Goal: Task Accomplishment & Management: Use online tool/utility

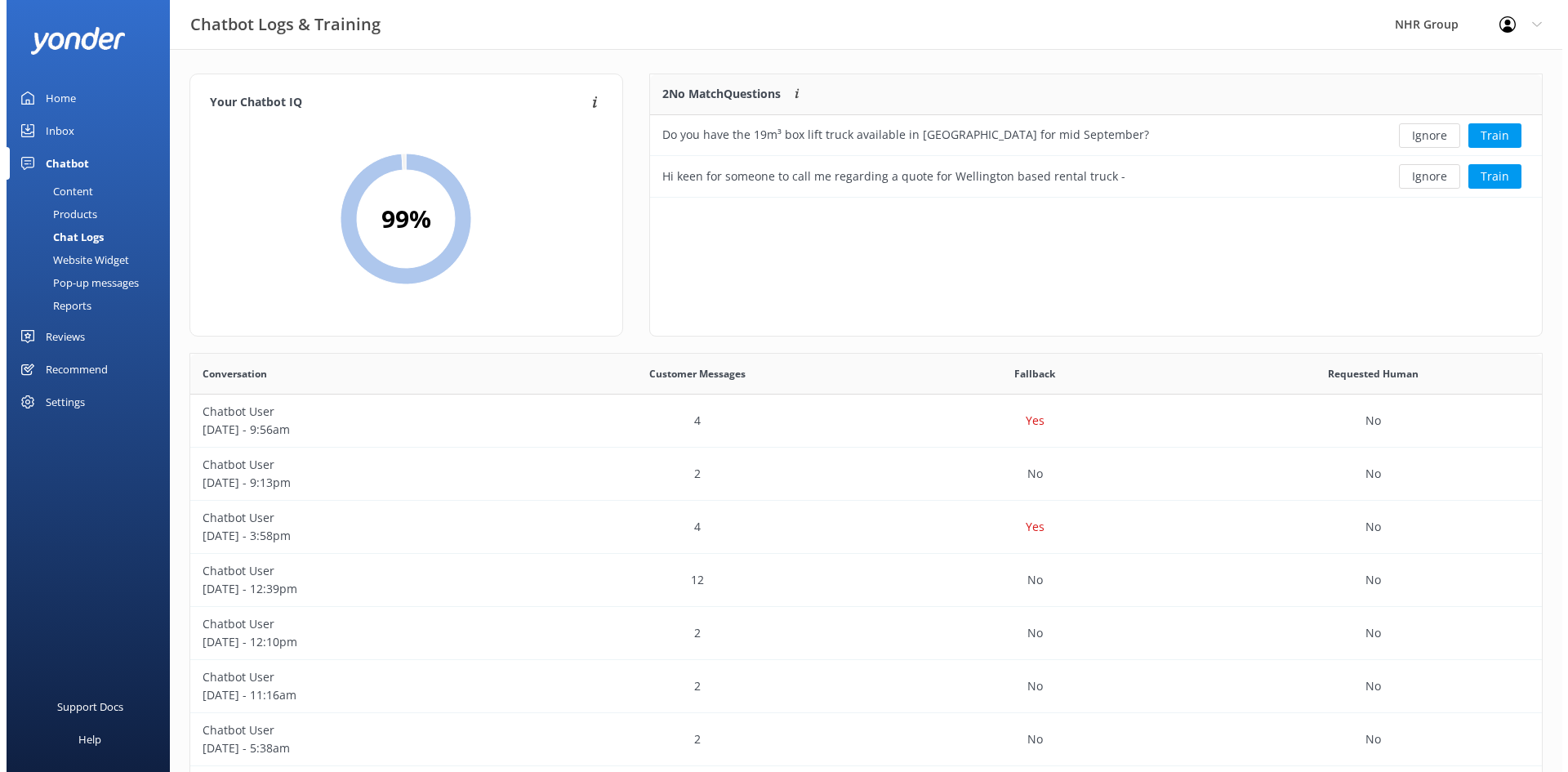
scroll to position [560, 1339]
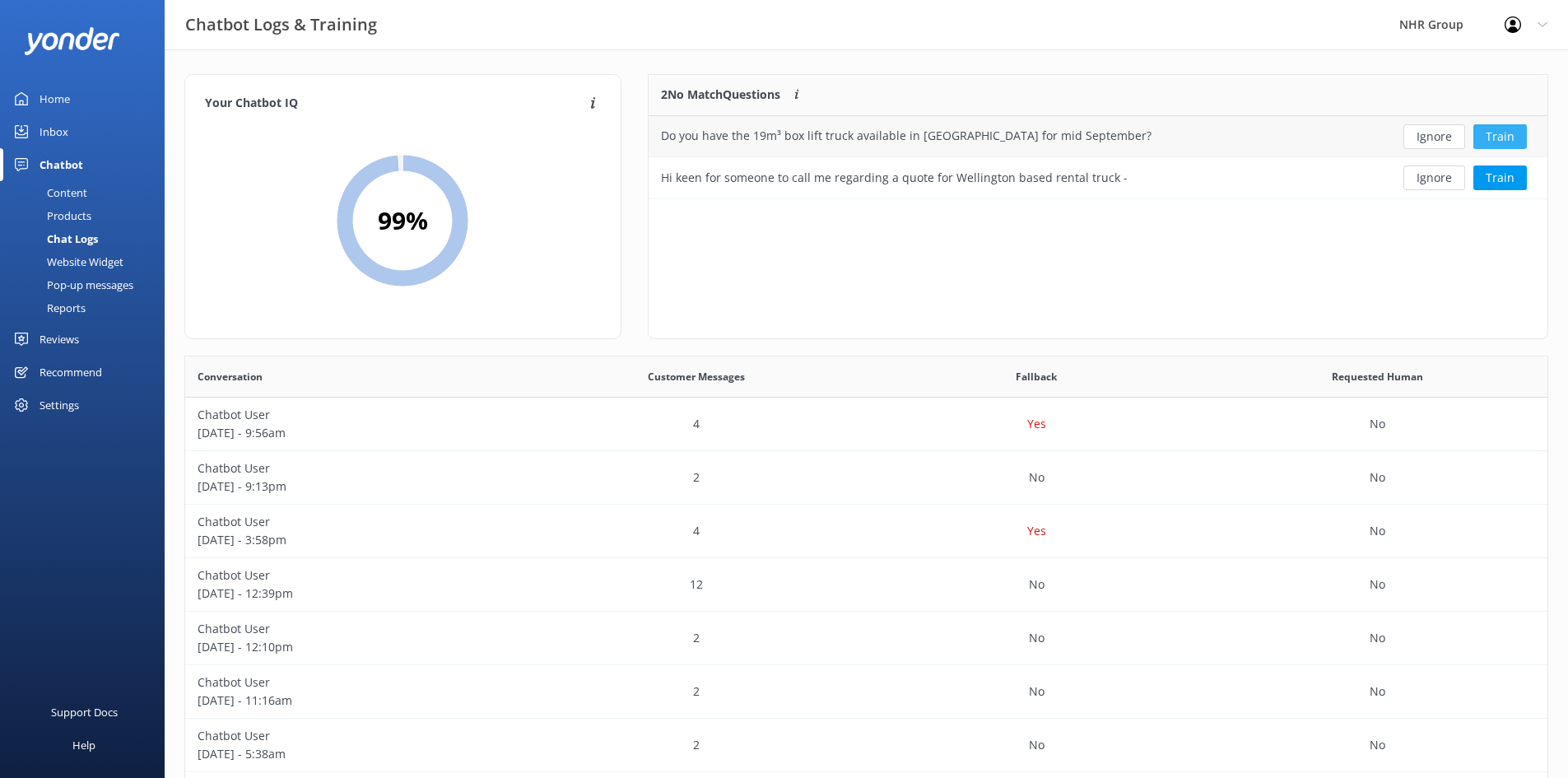
click at [1509, 131] on button "Train" at bounding box center [1500, 136] width 53 height 24
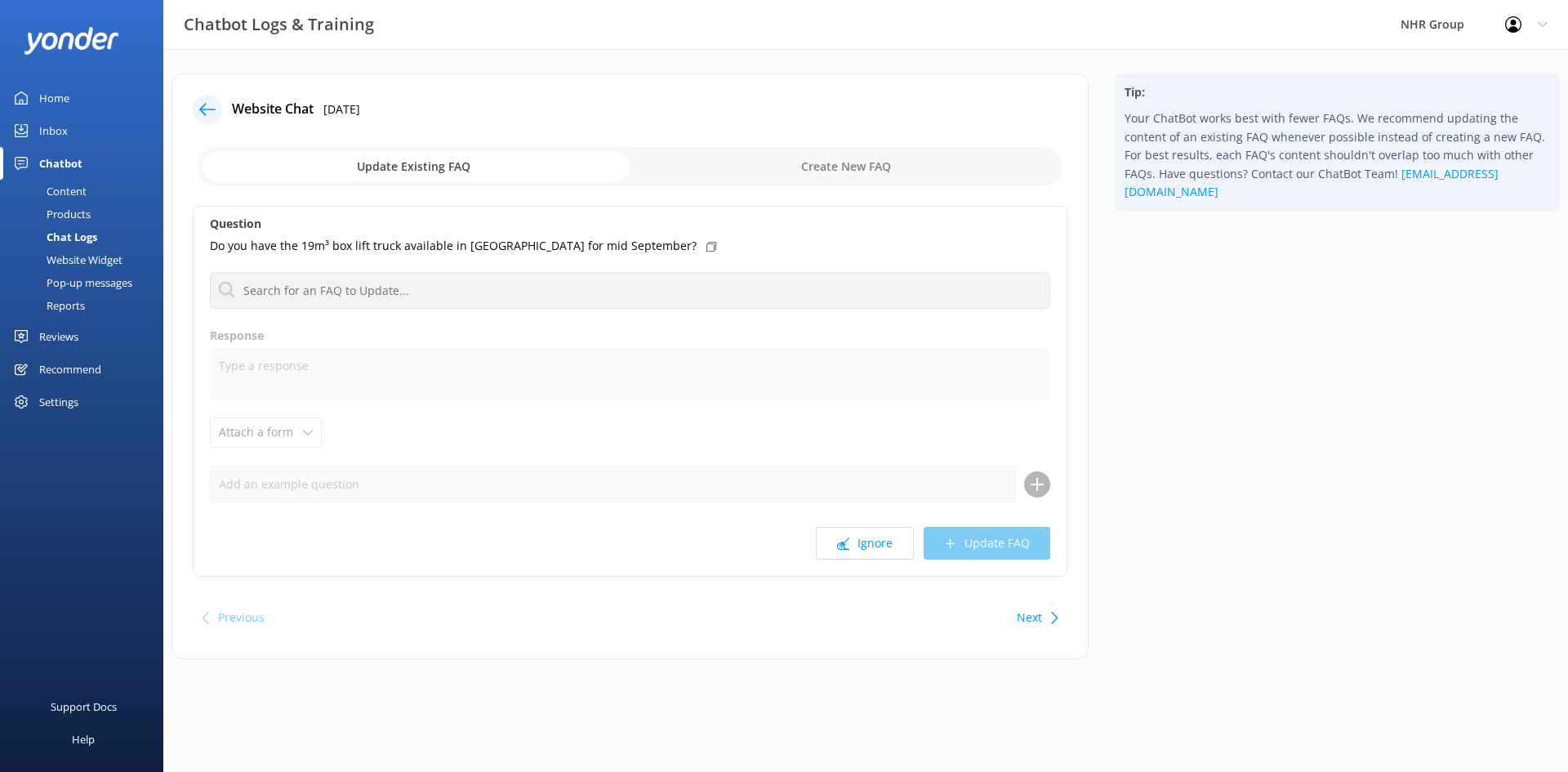
click at [1051, 621] on icon at bounding box center [1055, 617] width 13 height 13
click at [848, 545] on icon at bounding box center [843, 544] width 13 height 13
click at [850, 171] on input "checkbox" at bounding box center [630, 166] width 865 height 39
checkbox input "true"
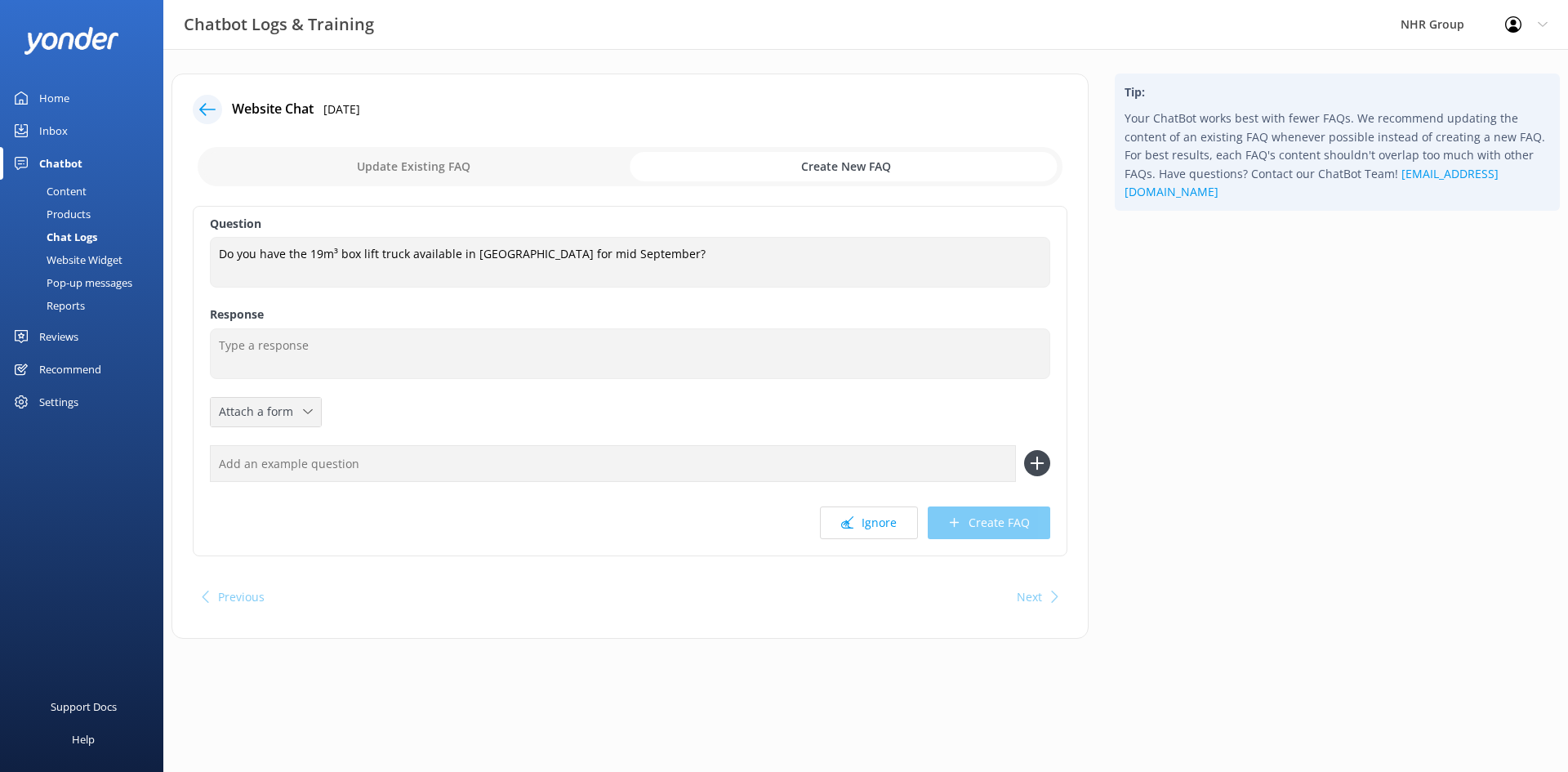
click at [309, 413] on icon at bounding box center [308, 412] width 10 height 10
click at [291, 447] on div "Leave contact details" at bounding box center [269, 447] width 100 height 17
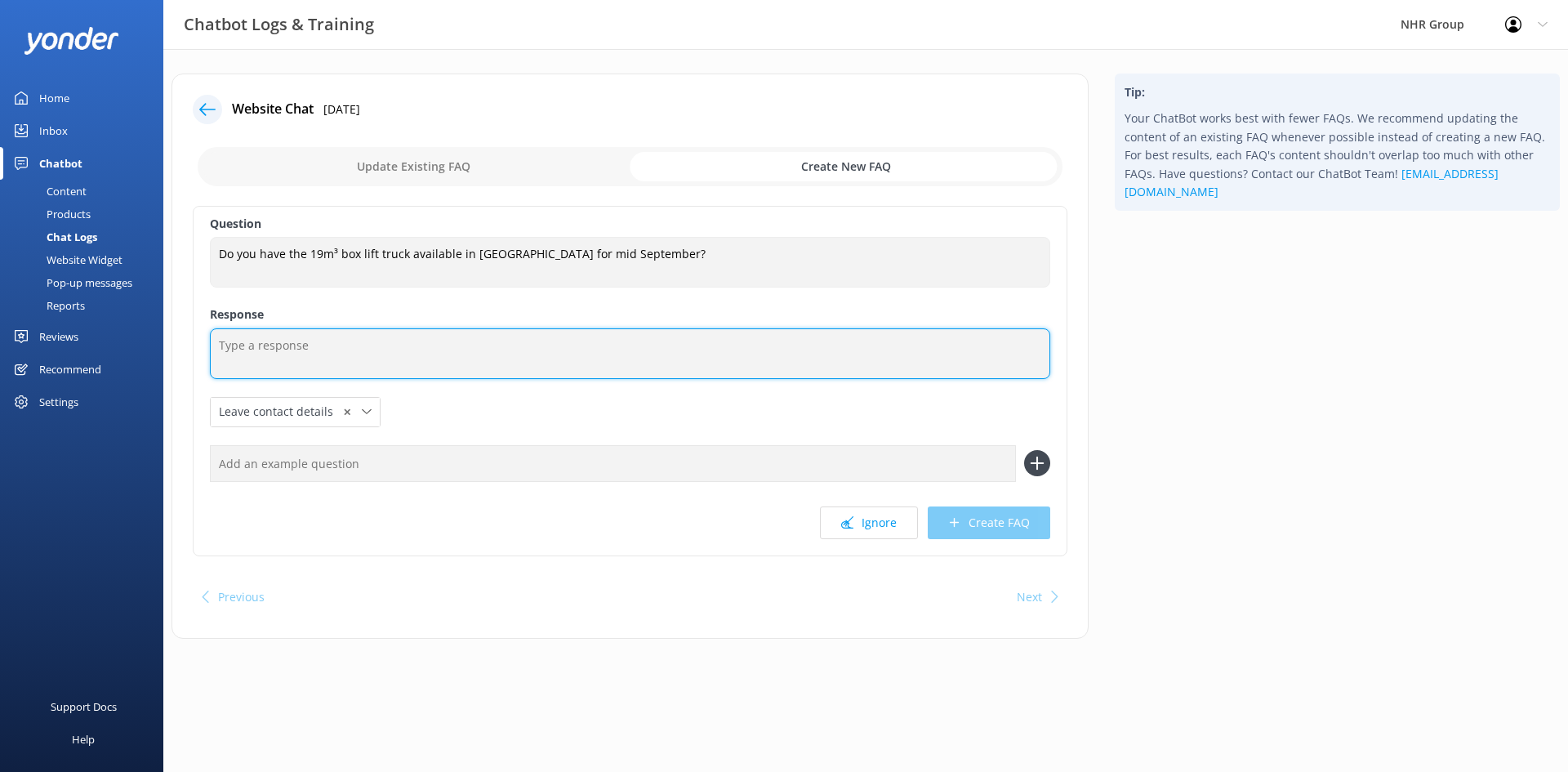
click at [290, 353] on textarea at bounding box center [630, 354] width 840 height 51
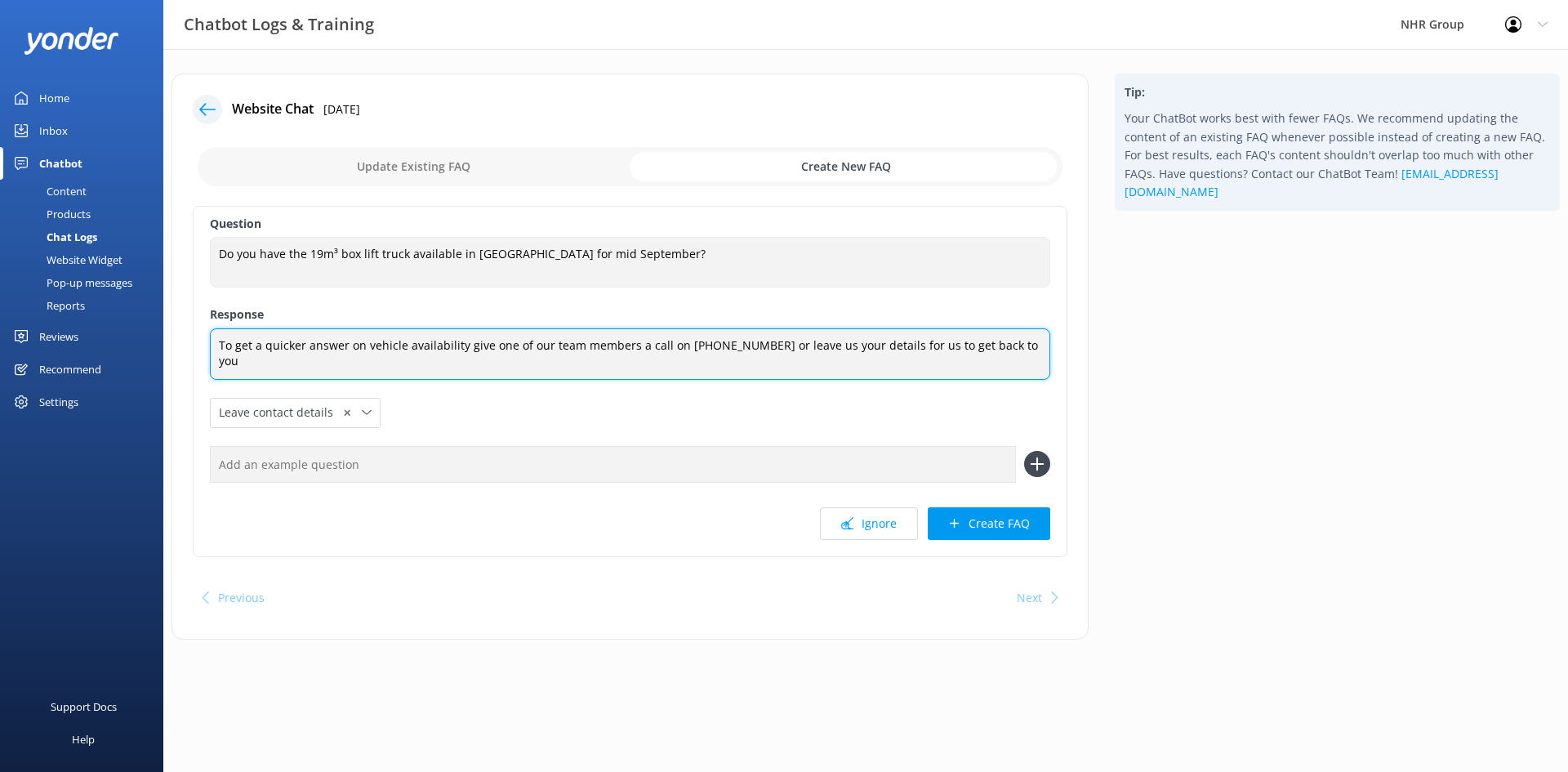
type textarea "To get a quicker answer on vehicle availability give one of our team members a …"
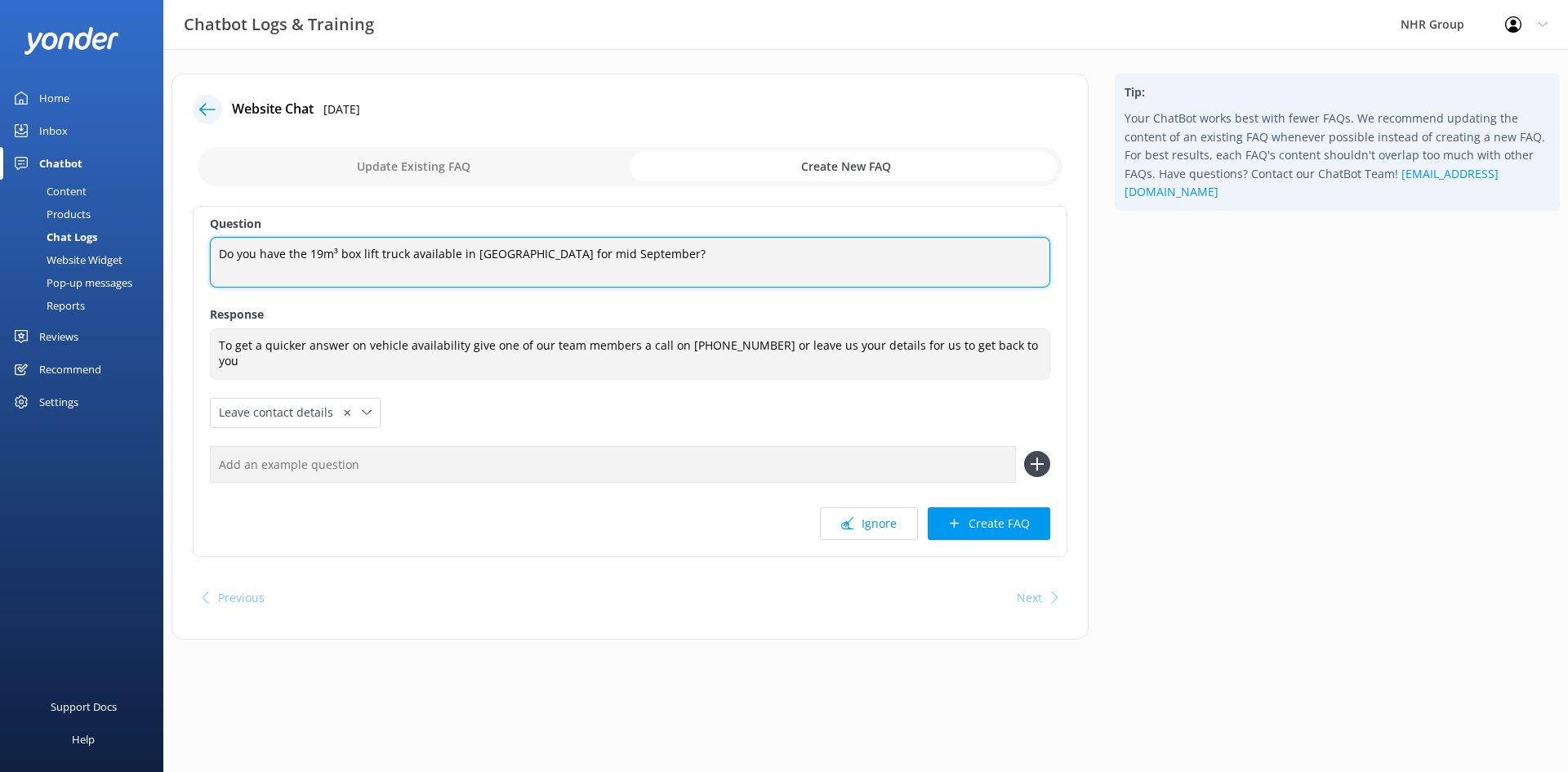
drag, startPoint x: 377, startPoint y: 257, endPoint x: 290, endPoint y: 258, distance: 87.0
click at [290, 258] on textarea "Do you have the 19m³ box lift truck available in [GEOGRAPHIC_DATA] for mid Sept…" at bounding box center [630, 262] width 840 height 51
click at [492, 258] on textarea "Do you have truck, van, car available in [GEOGRAPHIC_DATA] for mid September?" at bounding box center [630, 262] width 840 height 51
click at [289, 253] on textarea "Do you have truck, van, car available?" at bounding box center [630, 262] width 840 height 51
click at [487, 252] on textarea "Do you have box truck, van, ute, car available?" at bounding box center [630, 262] width 840 height 51
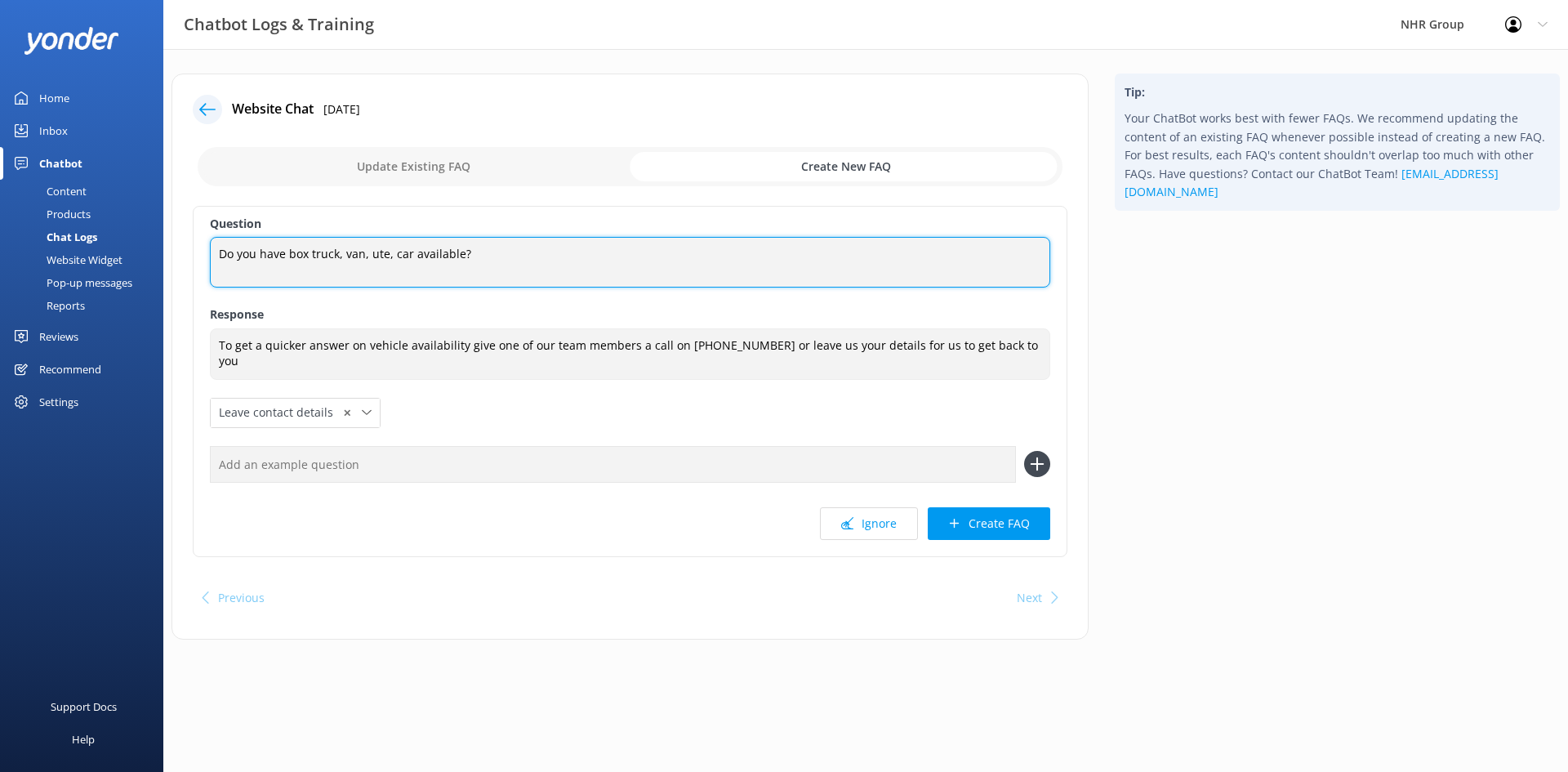
type textarea "Do you have box truck, van, ute, car available?"
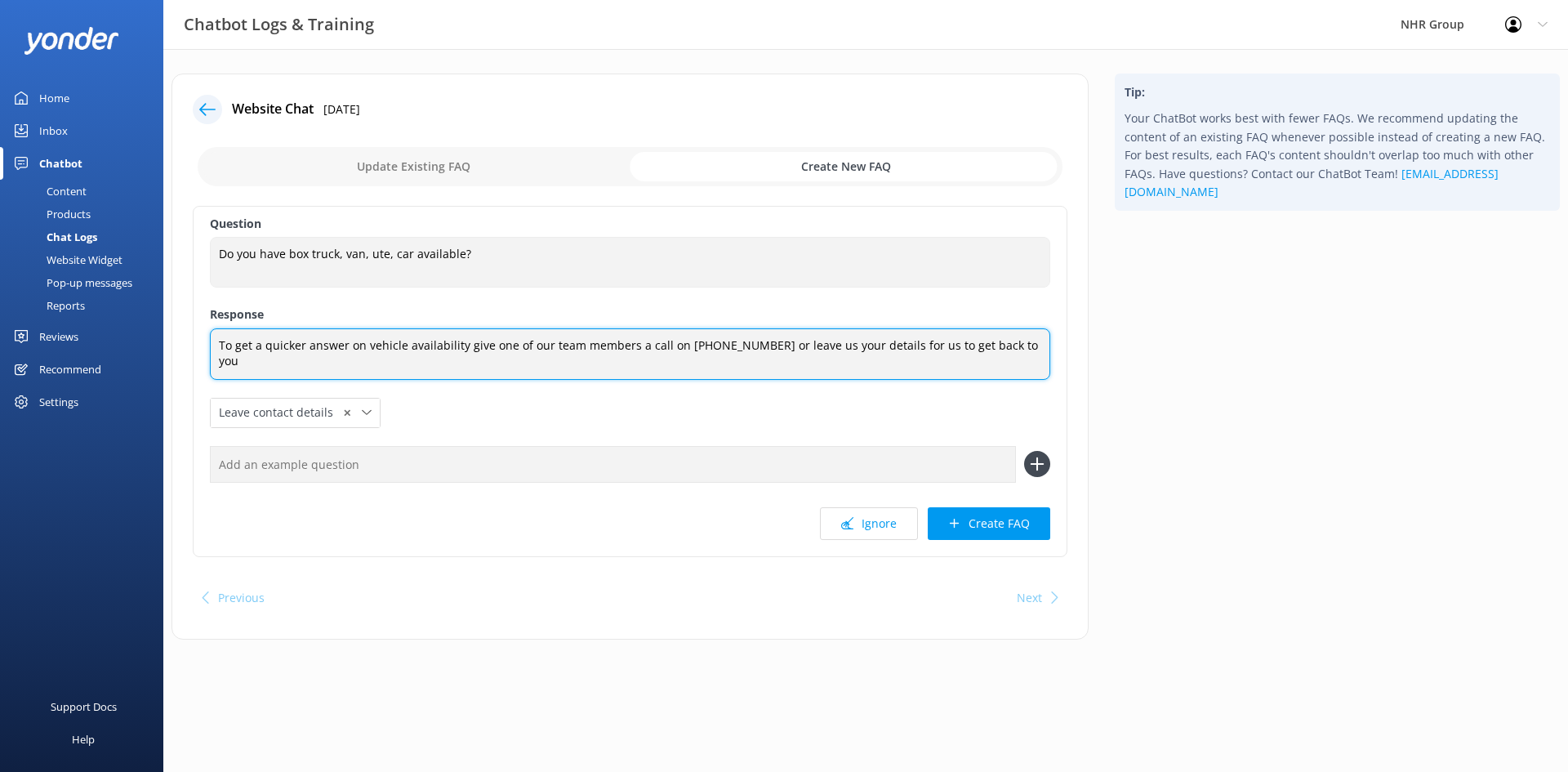
click at [301, 350] on textarea "To get a quicker answer on vehicle availability give one of our team members a …" at bounding box center [630, 355] width 840 height 52
type textarea "To get a quick answer on vehicle availability give one of our team members a ca…"
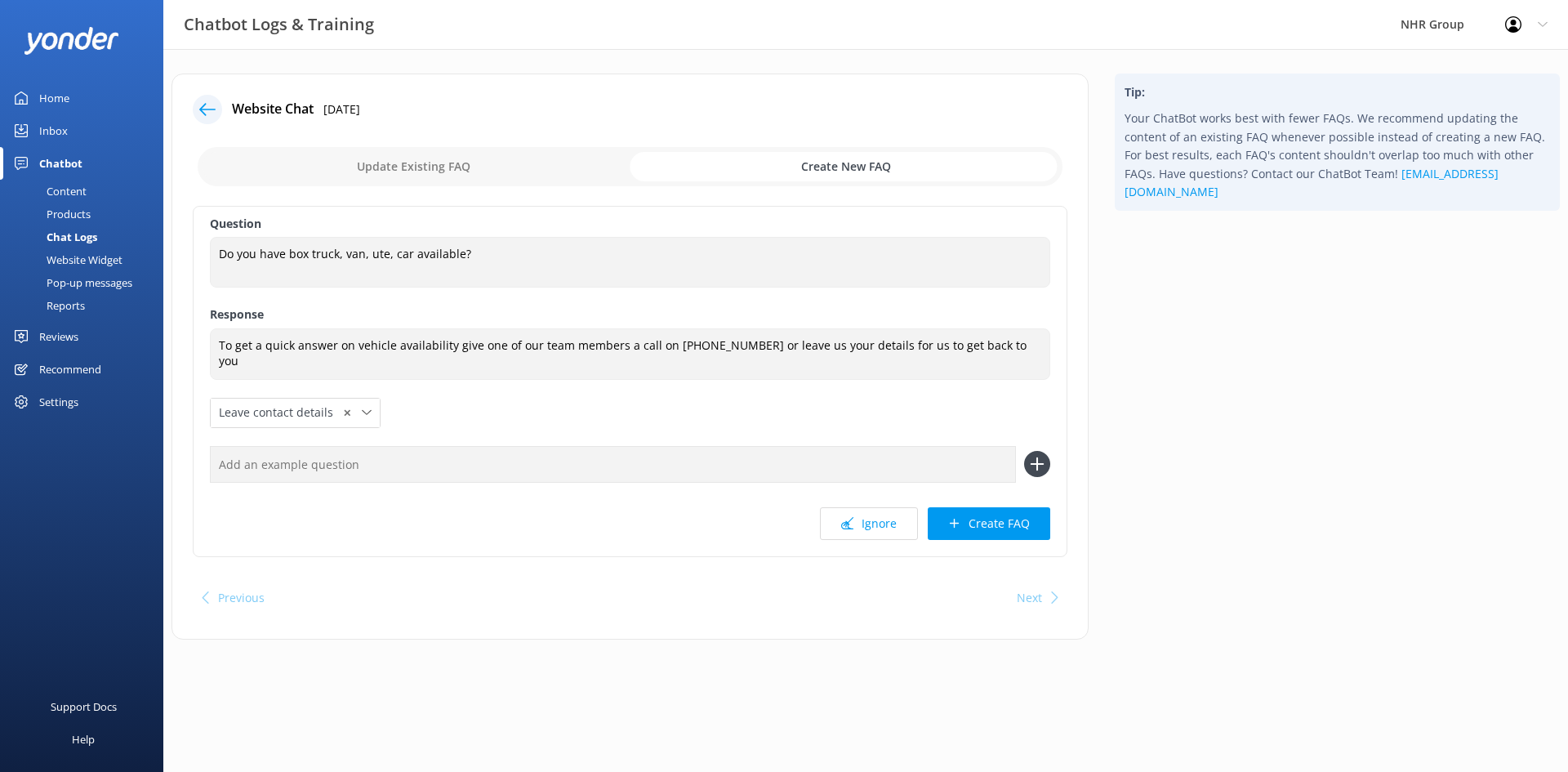
click at [456, 394] on div "Question Do you have box truck, van, ute, car available? Do you have box truck,…" at bounding box center [630, 381] width 875 height 351
click at [1299, 352] on div "Tip: Your ChatBot works best with fewer FAQs. We recommend updating the content…" at bounding box center [1336, 365] width 471 height 582
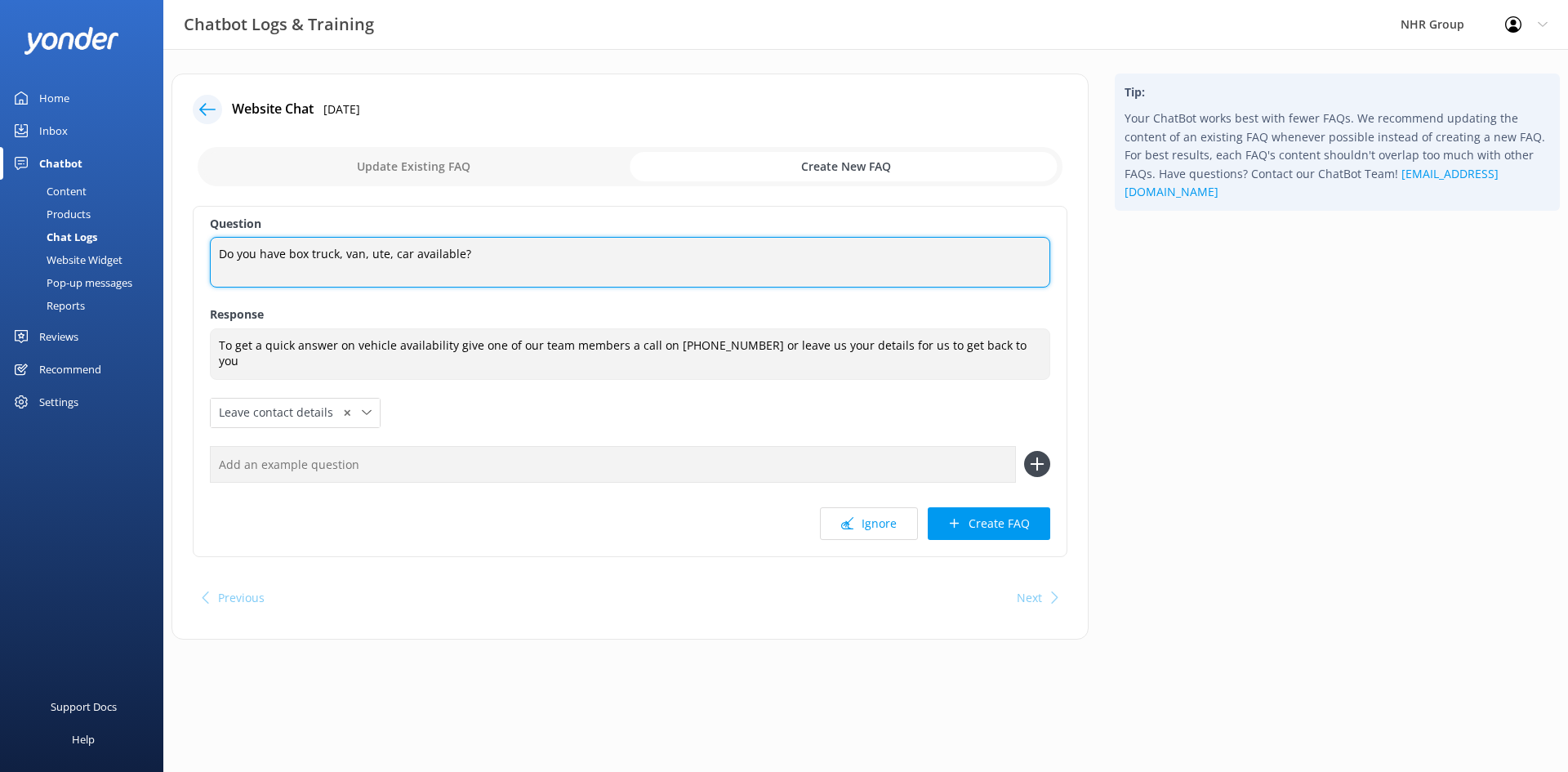
drag, startPoint x: 496, startPoint y: 253, endPoint x: 157, endPoint y: 268, distance: 339.3
click at [163, 264] on div "Website Chat [DATE] Update Existing FAQ Create New FAQ Question Do you have box…" at bounding box center [630, 365] width 943 height 582
click at [457, 258] on textarea "Do you have box truck, van, ute, car available?" at bounding box center [630, 262] width 840 height 51
click at [390, 255] on textarea "Do you have box truck, van, ute, car available?" at bounding box center [630, 262] width 840 height 51
drag, startPoint x: 407, startPoint y: 255, endPoint x: 425, endPoint y: 298, distance: 46.6
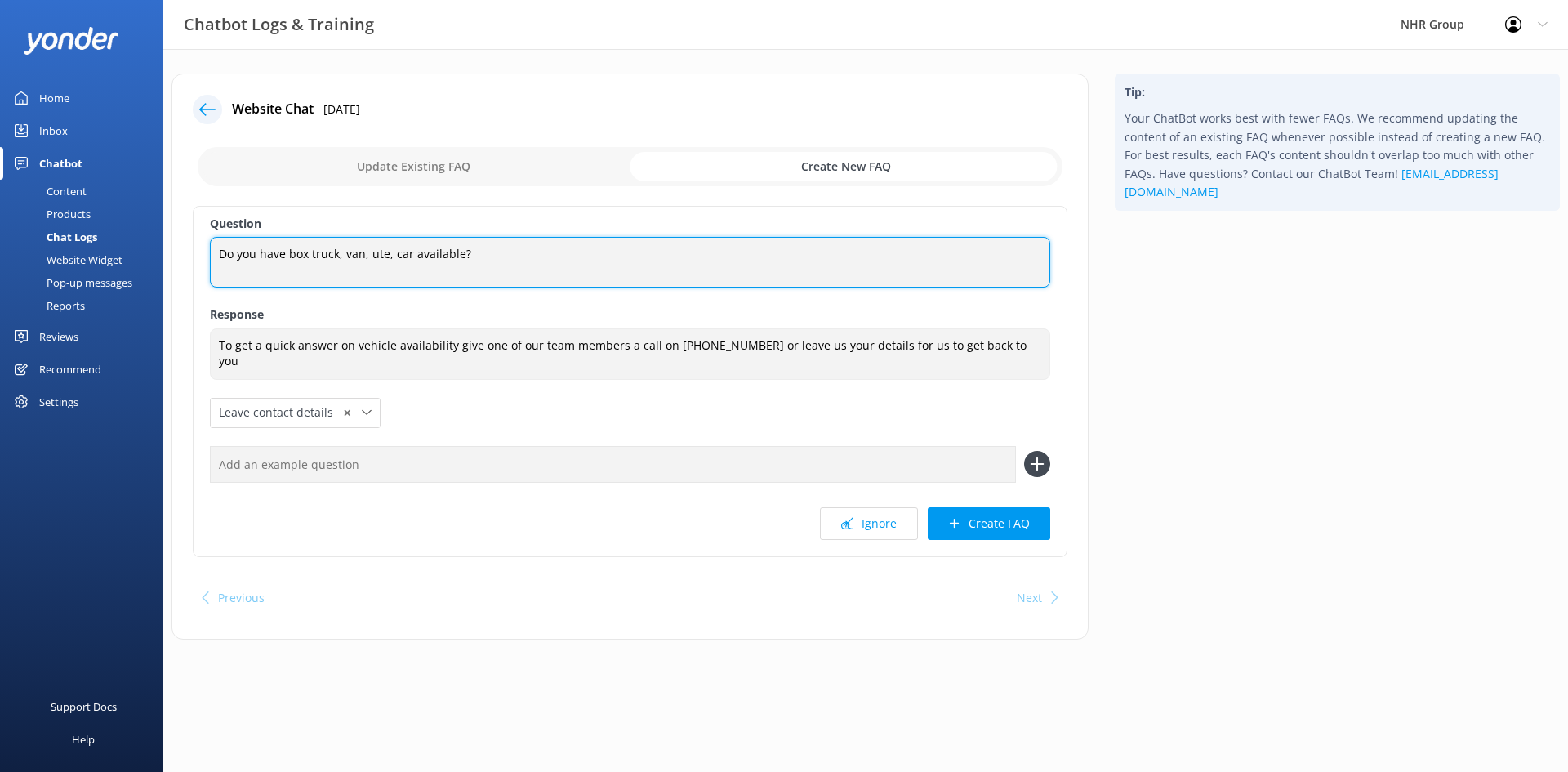
click at [407, 257] on textarea "Do you have box truck, van, ute, car available?" at bounding box center [630, 262] width 840 height 51
type textarea "Do you have box truck, van, ute, car, vehicle available, availability?"
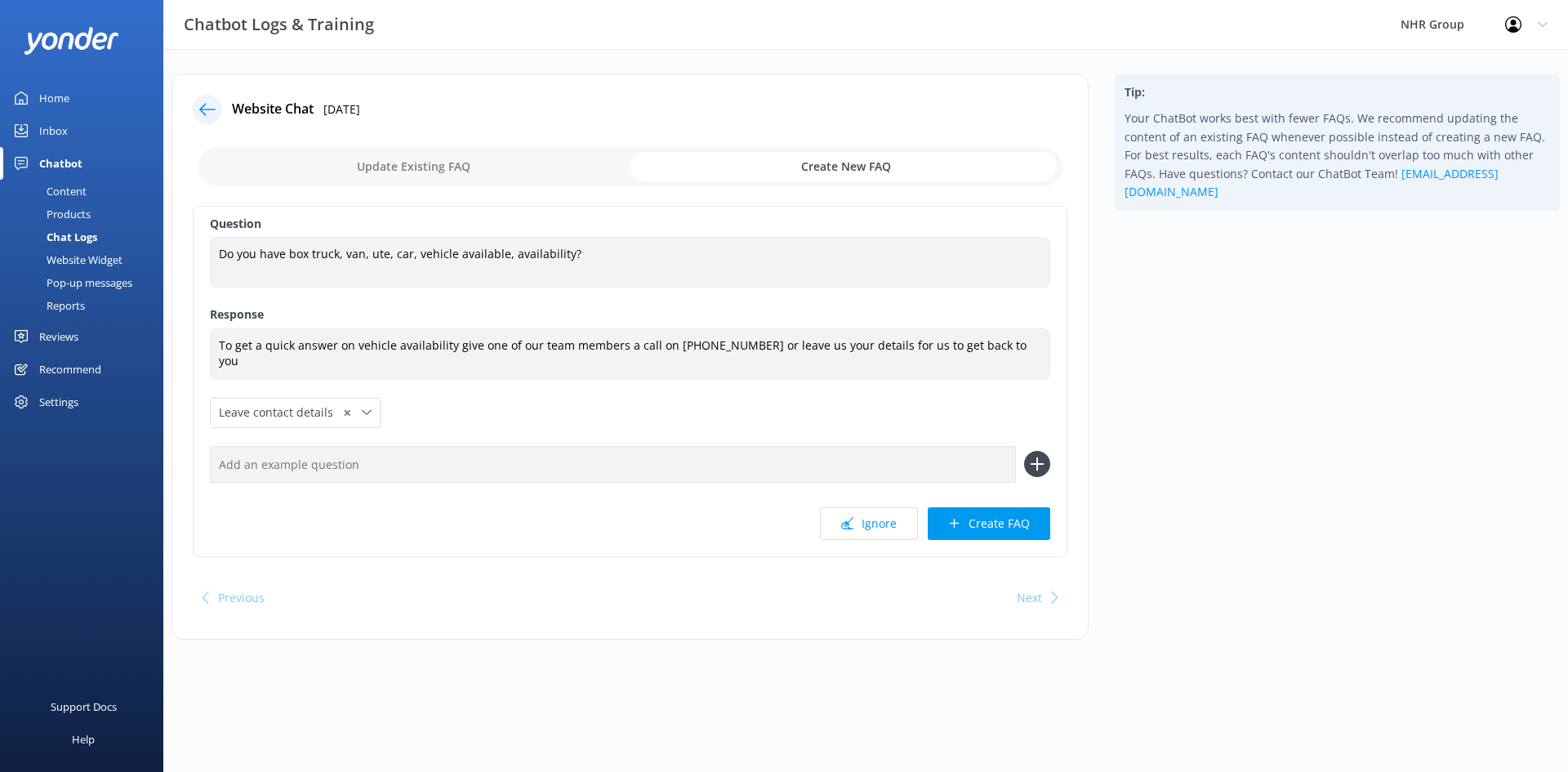
click at [1230, 357] on div "Tip: Your ChatBot works best with fewer FAQs. We recommend updating the content…" at bounding box center [1336, 365] width 471 height 582
click at [1042, 303] on div "Question Do you have box truck, van, ute, car, vehicle available, availability?…" at bounding box center [630, 381] width 875 height 351
